Goal: Task Accomplishment & Management: Complete application form

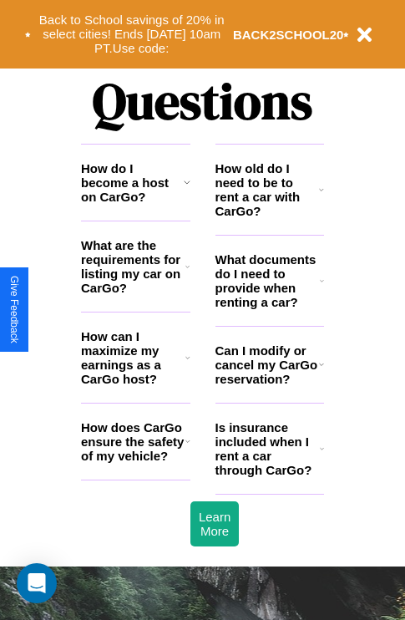
scroll to position [2023, 0]
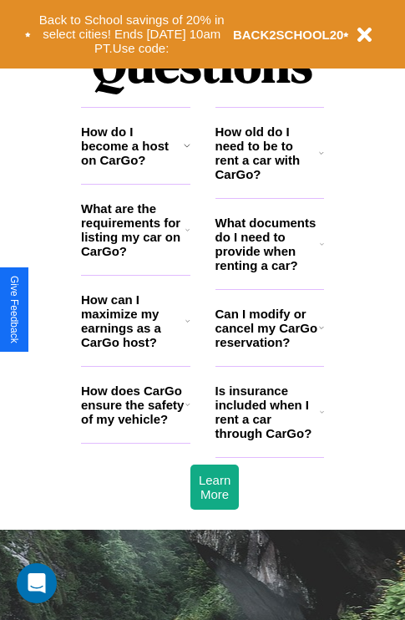
click at [322, 251] on icon at bounding box center [322, 243] width 4 height 13
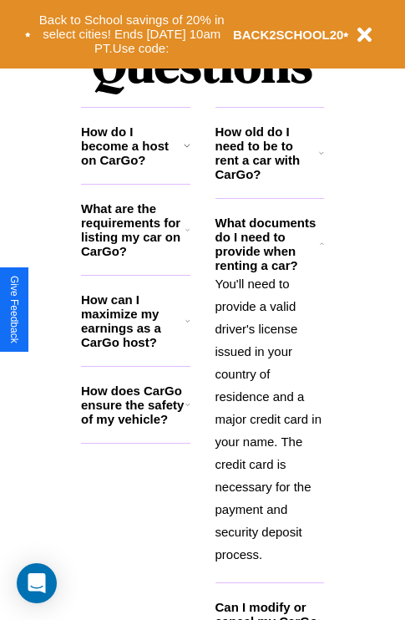
click at [135, 347] on h3 "How can I maximize my earnings as a CarGo host?" at bounding box center [133, 320] width 104 height 57
click at [187, 236] on icon at bounding box center [187, 229] width 4 height 13
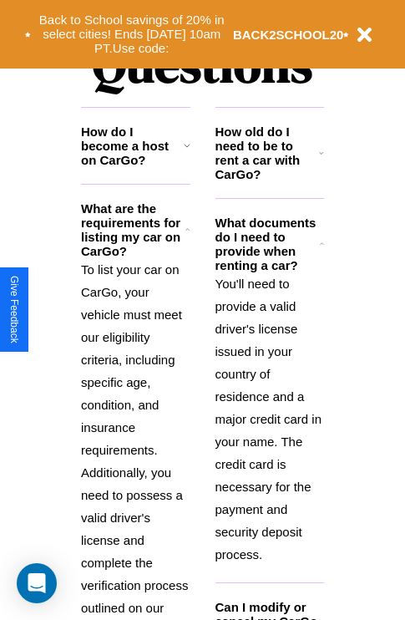
click at [135, 167] on h3 "How do I become a host on CarGo?" at bounding box center [132, 145] width 103 height 43
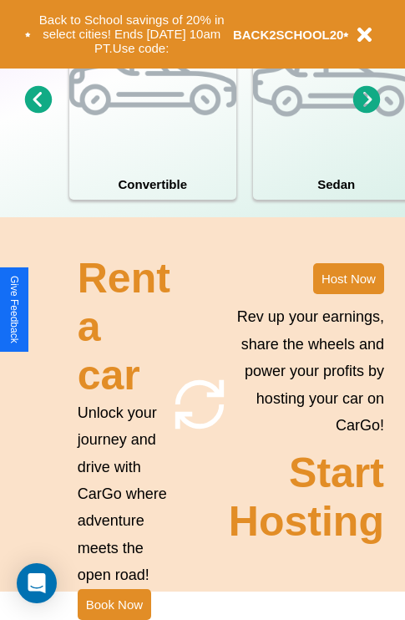
scroll to position [1301, 0]
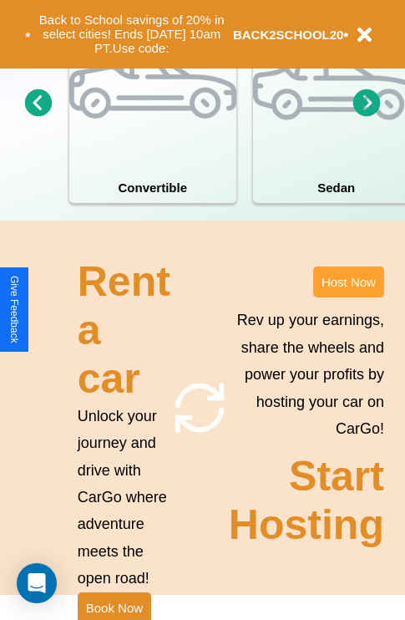
click at [348, 297] on button "Host Now" at bounding box center [348, 281] width 71 height 31
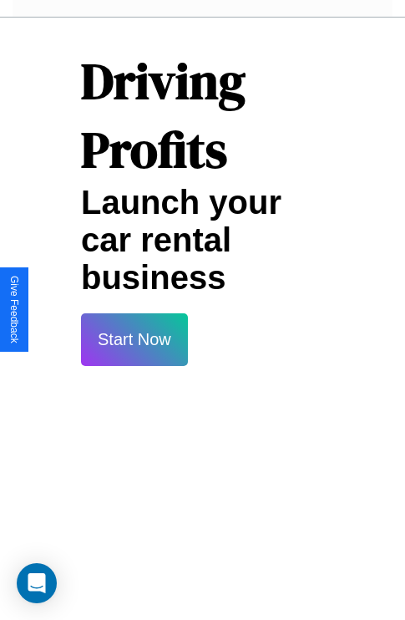
scroll to position [2718, 0]
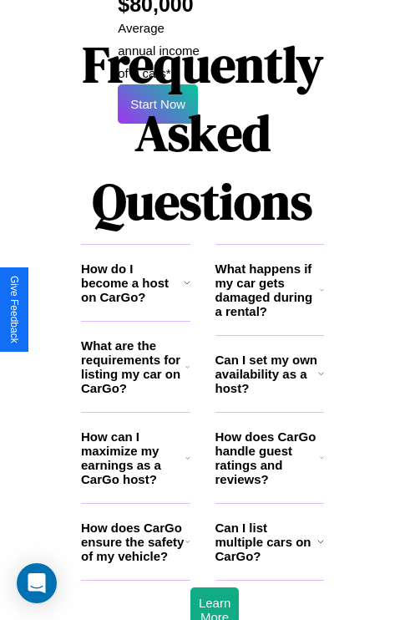
click at [321, 367] on icon at bounding box center [321, 373] width 6 height 13
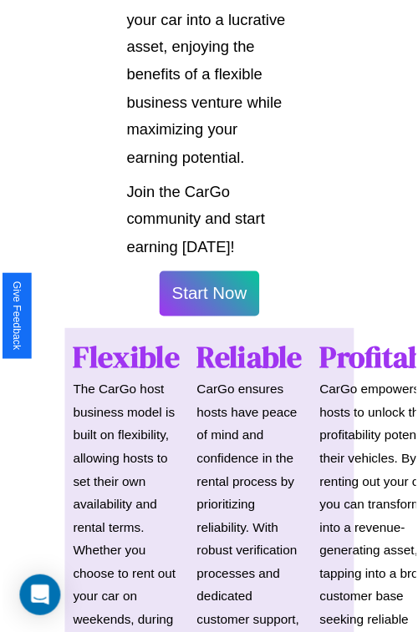
scroll to position [1183, 0]
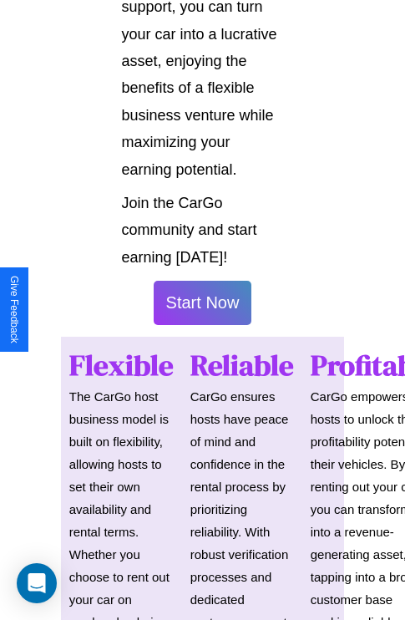
click at [202, 310] on button "Start Now" at bounding box center [203, 303] width 99 height 44
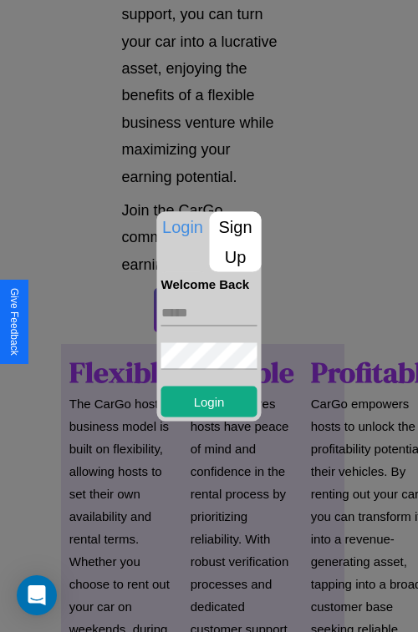
click at [235, 241] on p "Sign Up" at bounding box center [236, 241] width 52 height 60
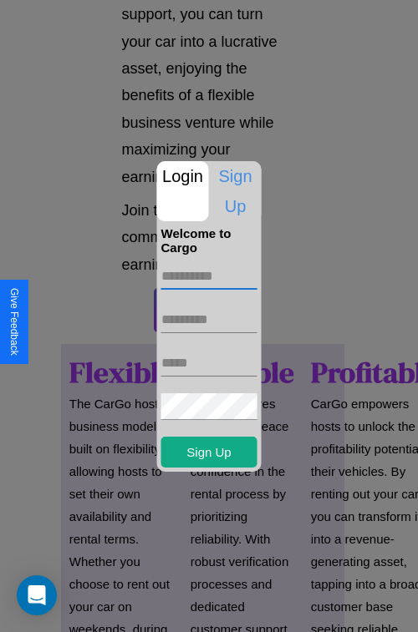
click at [209, 276] on input "text" at bounding box center [209, 276] width 96 height 27
type input "*******"
click at [209, 319] on input "text" at bounding box center [209, 319] width 96 height 27
type input "*******"
click at [209, 362] on input "text" at bounding box center [209, 363] width 96 height 27
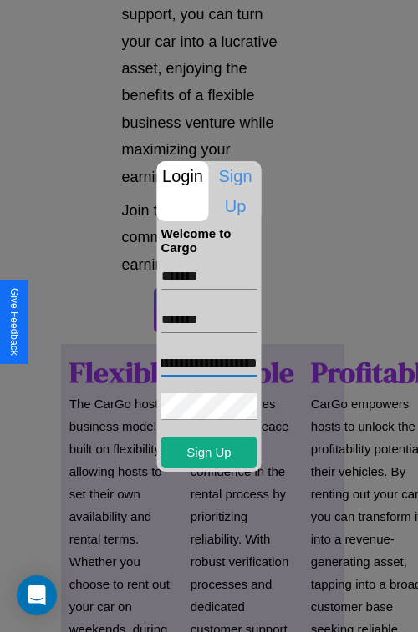
scroll to position [0, 68]
type input "**********"
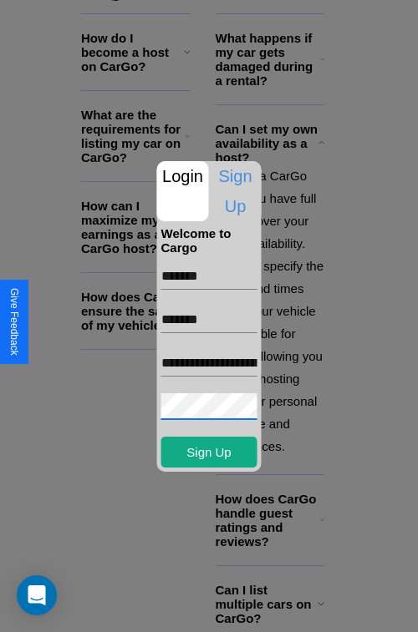
click at [215, 610] on div at bounding box center [209, 316] width 418 height 632
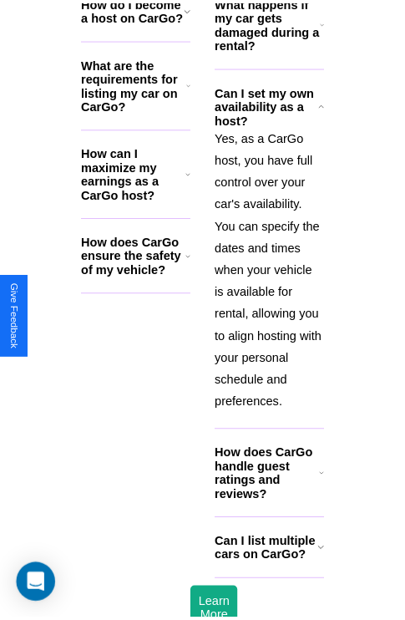
scroll to position [1177, 0]
